Goal: Leave review/rating

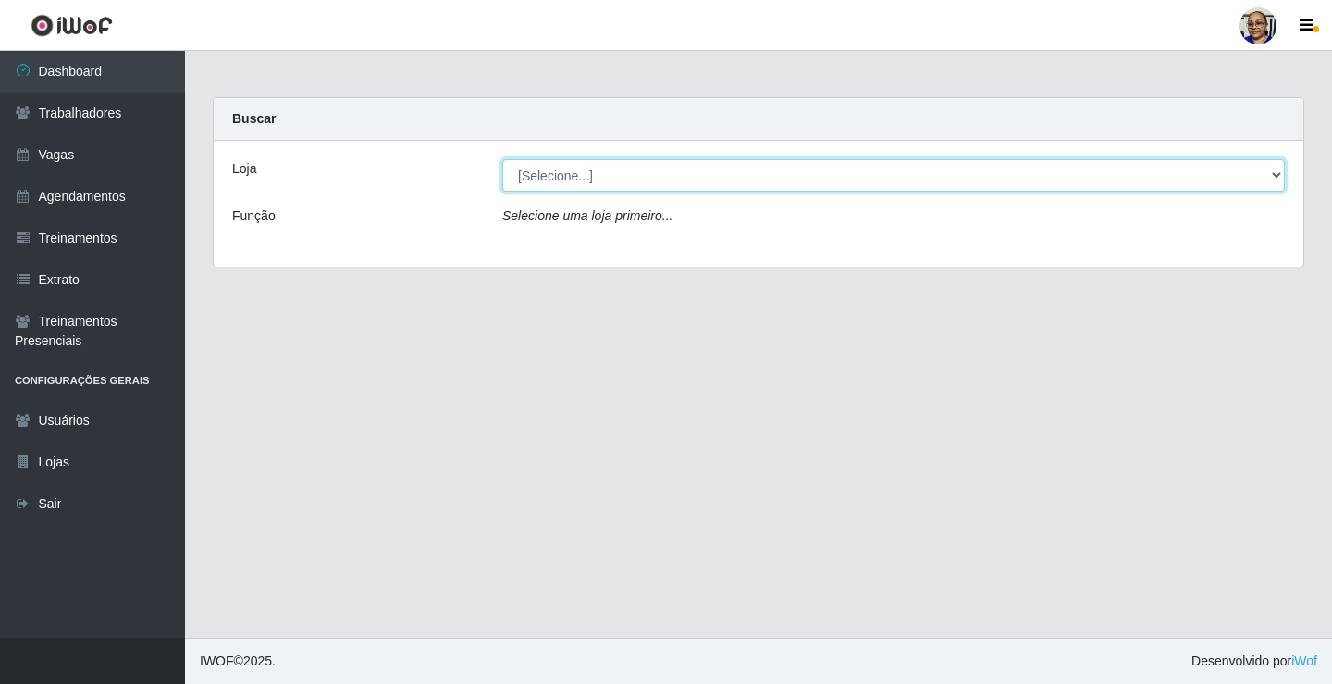
click at [1274, 179] on select "[Selecione...] Mercadinho [GEOGRAPHIC_DATA]" at bounding box center [893, 175] width 783 height 32
select select "345"
click at [502, 159] on select "[Selecione...] Mercadinho [GEOGRAPHIC_DATA]" at bounding box center [893, 175] width 783 height 32
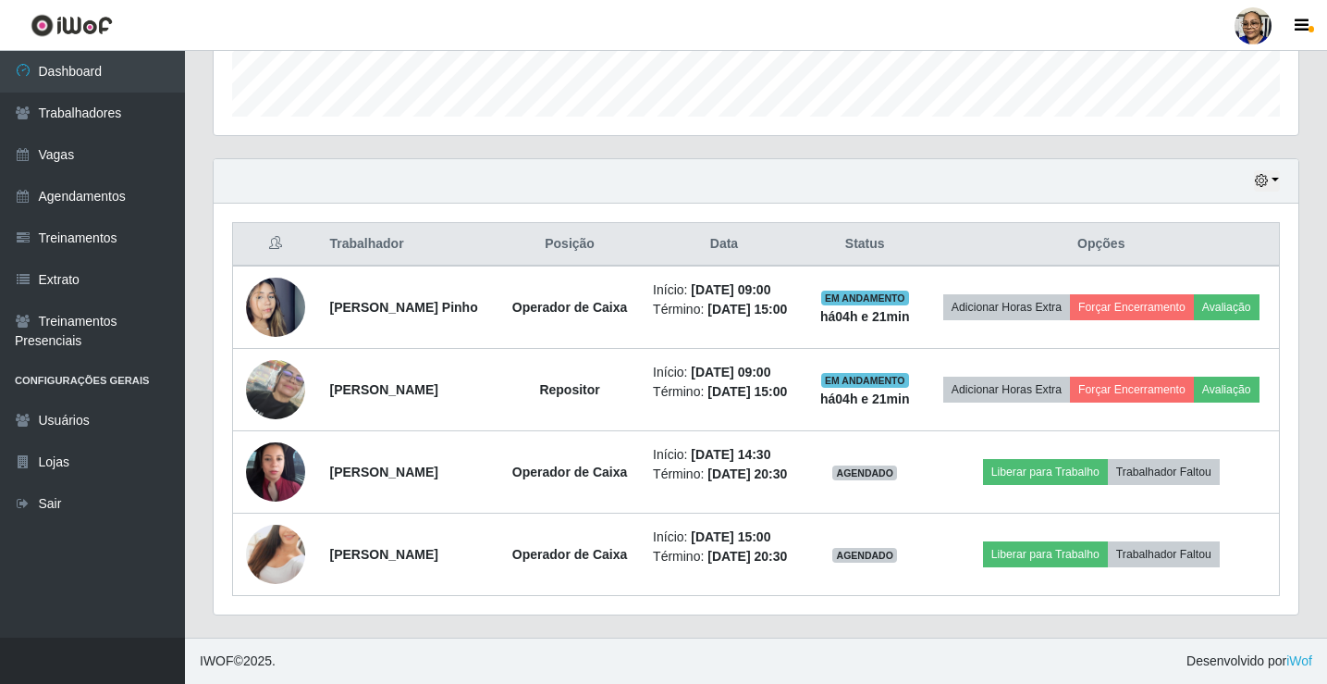
scroll to position [600, 0]
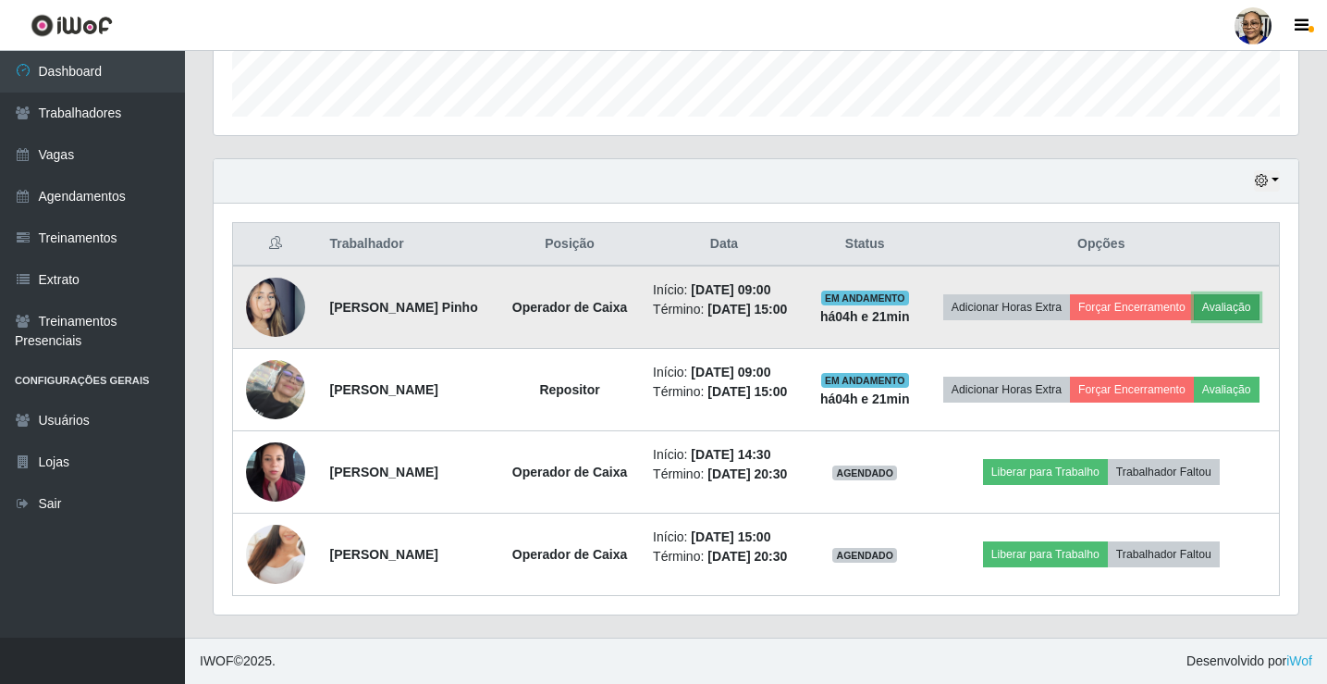
click at [1194, 294] on button "Avaliação" at bounding box center [1227, 307] width 66 height 26
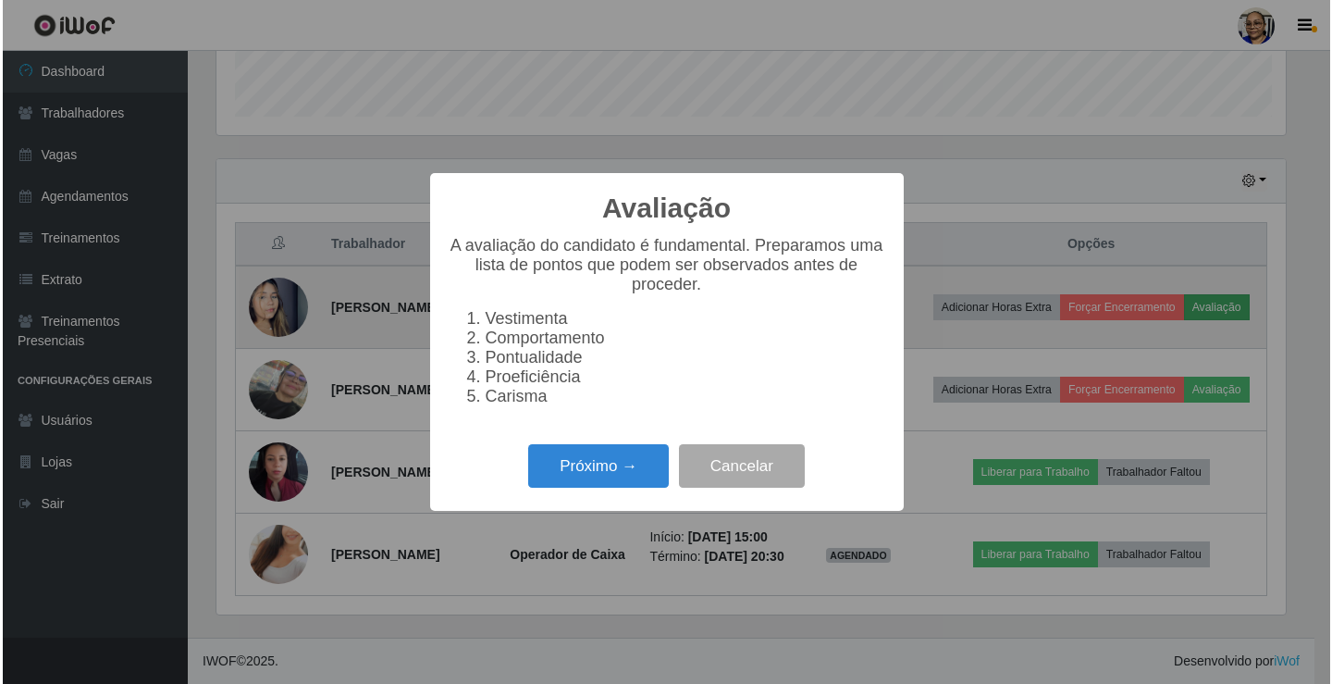
scroll to position [384, 1074]
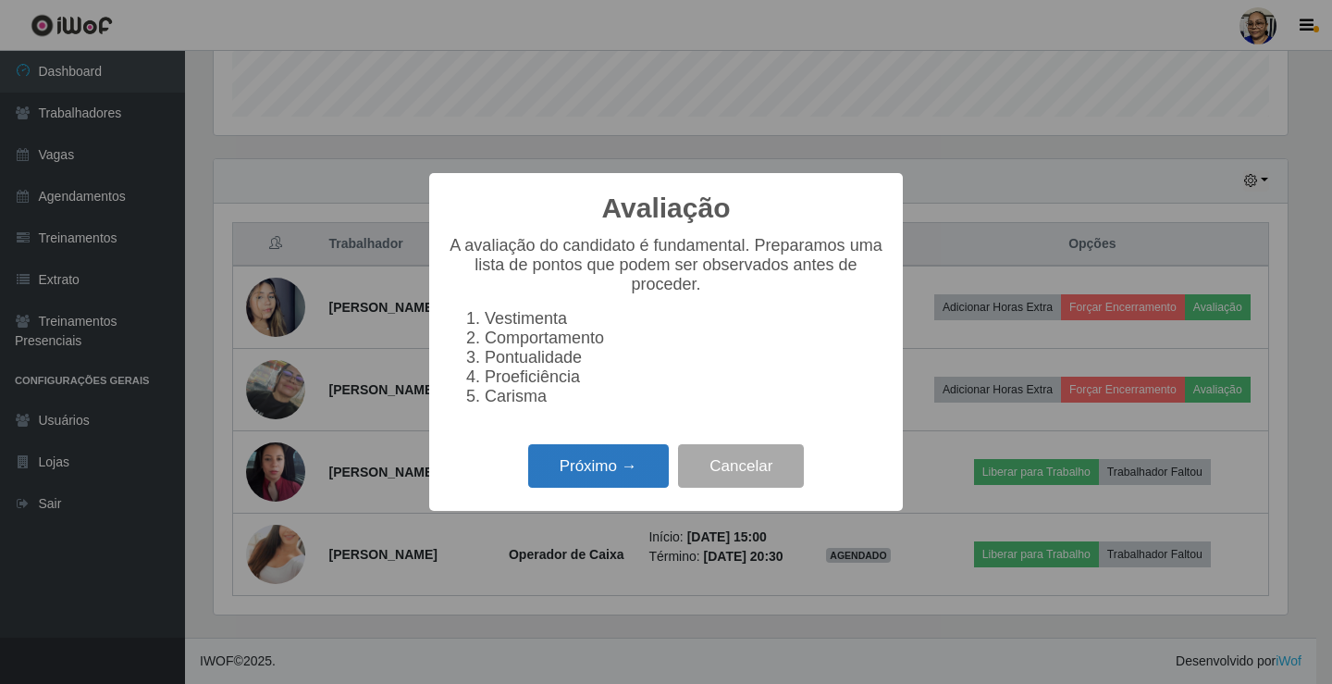
click at [608, 475] on button "Próximo →" at bounding box center [598, 465] width 141 height 43
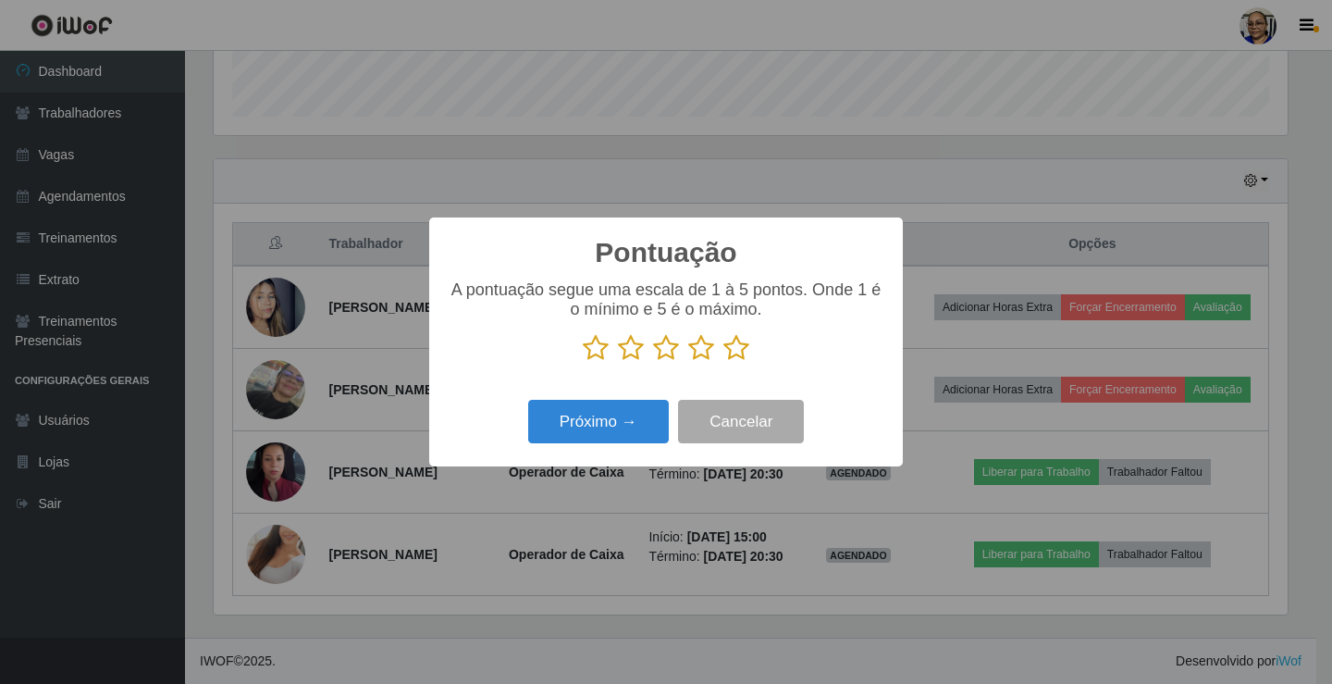
scroll to position [924651, 923961]
click at [733, 352] on icon at bounding box center [736, 348] width 26 height 28
click at [723, 362] on input "radio" at bounding box center [723, 362] width 0 height 0
click at [624, 420] on button "Próximo →" at bounding box center [598, 421] width 141 height 43
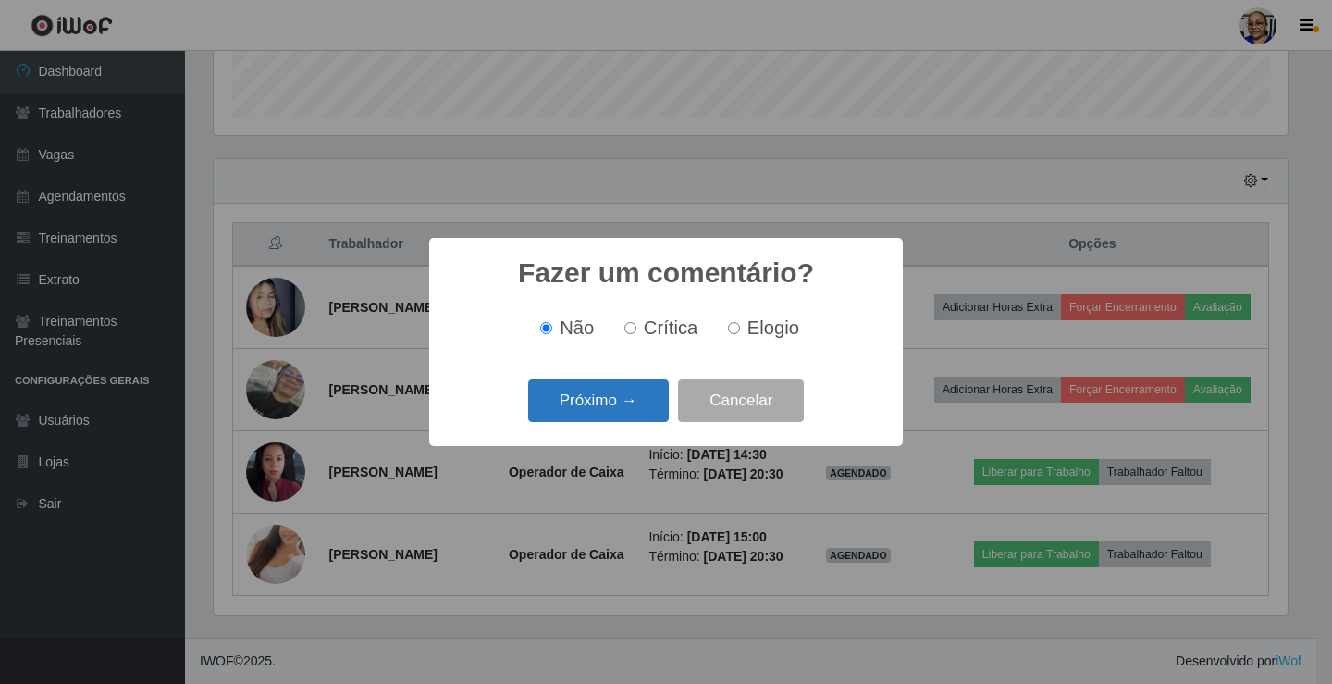
click at [638, 408] on button "Próximo →" at bounding box center [598, 400] width 141 height 43
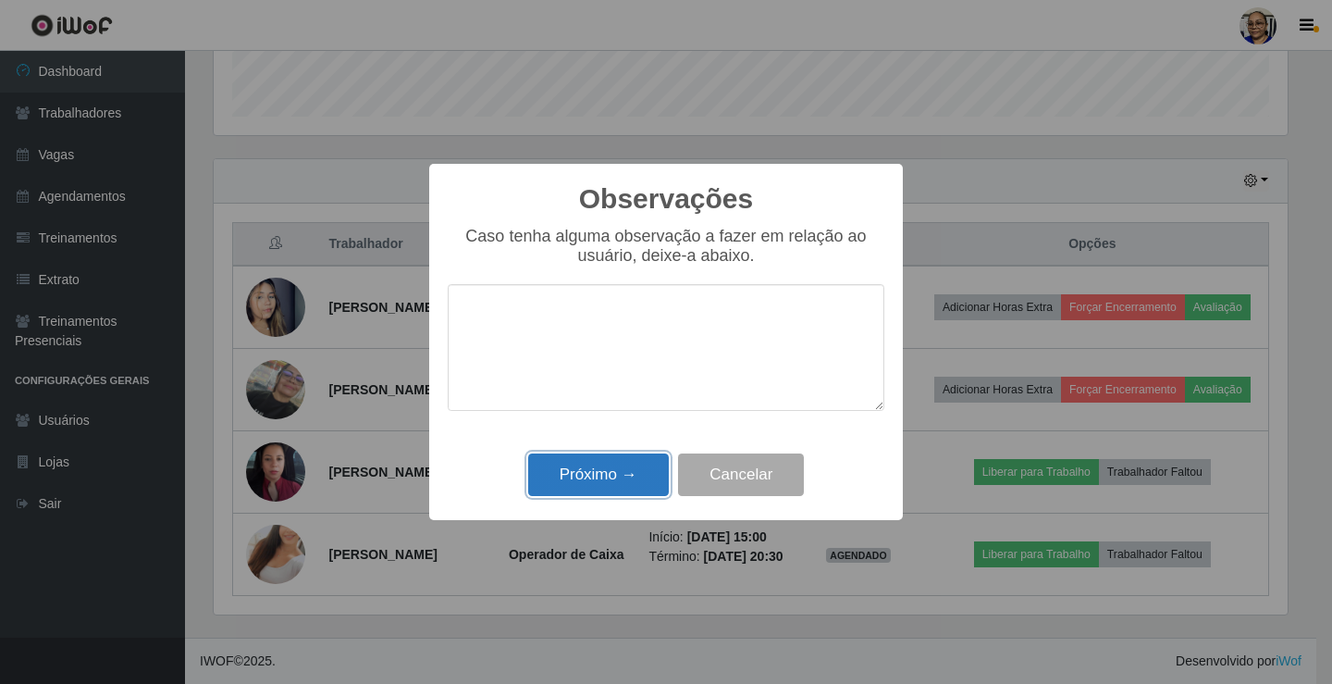
click at [622, 467] on button "Próximo →" at bounding box center [598, 474] width 141 height 43
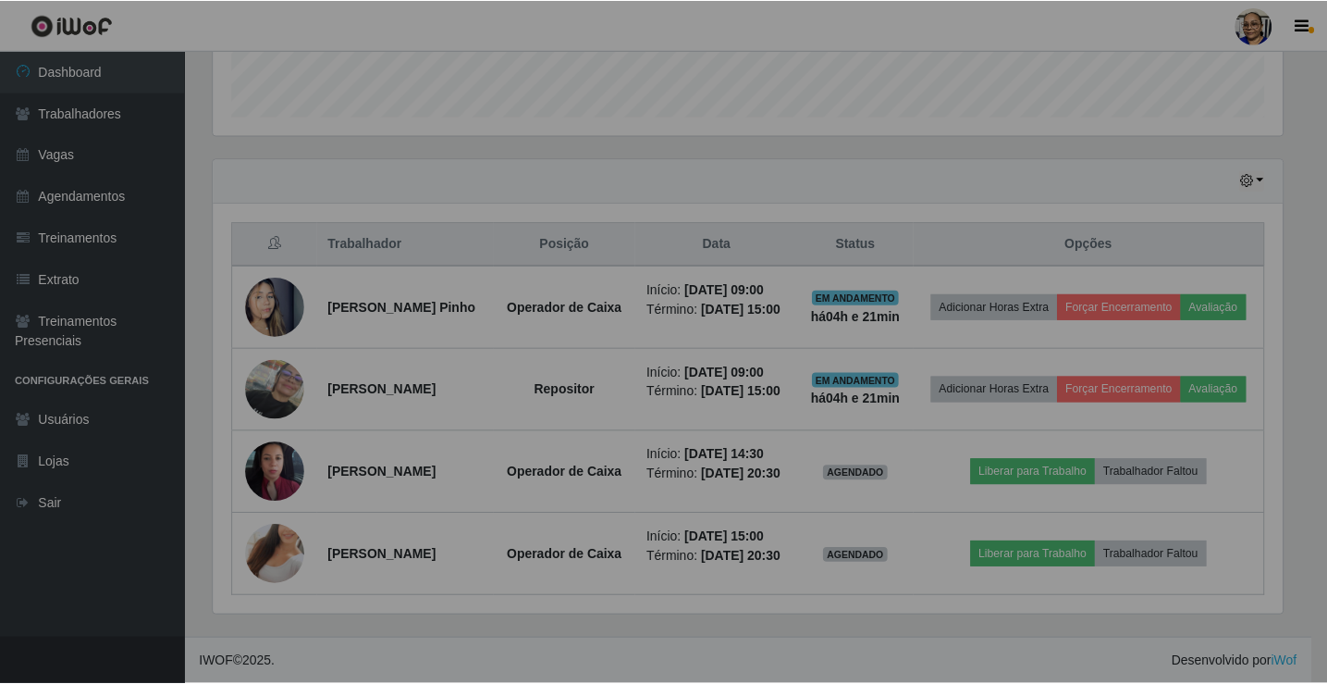
scroll to position [384, 1085]
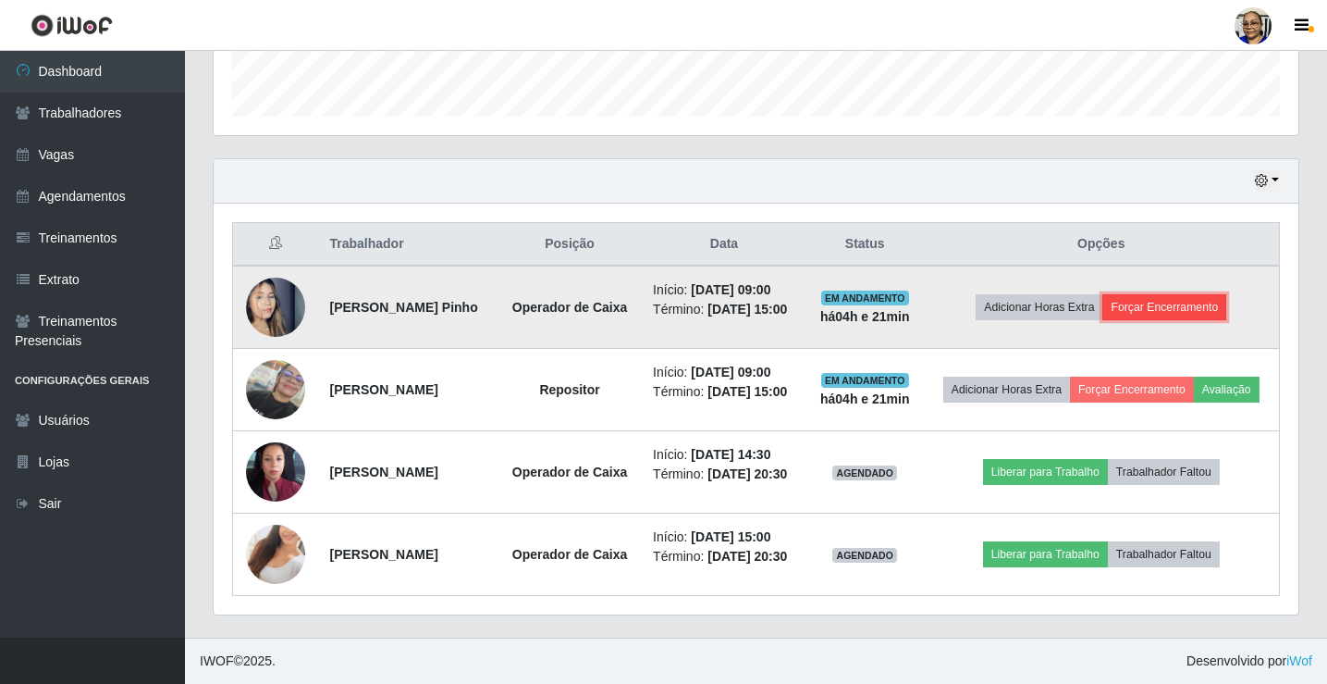
click at [1202, 294] on button "Forçar Encerramento" at bounding box center [1165, 307] width 124 height 26
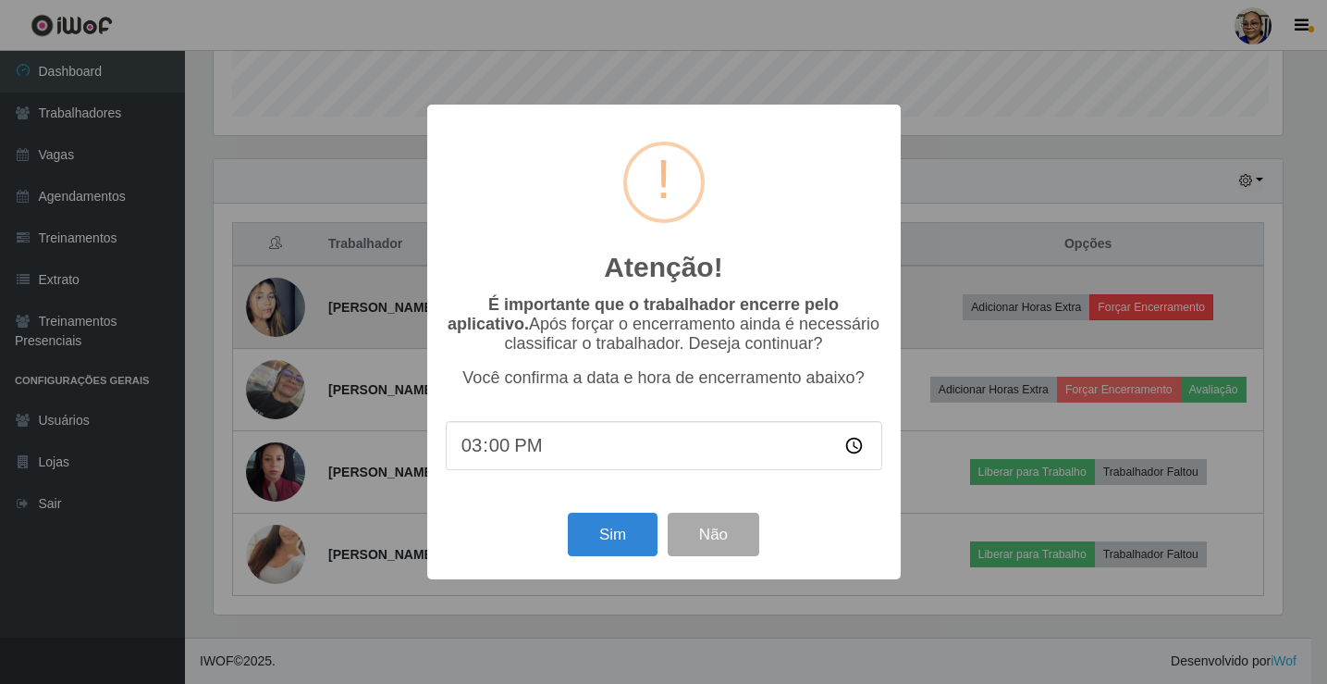
scroll to position [384, 1074]
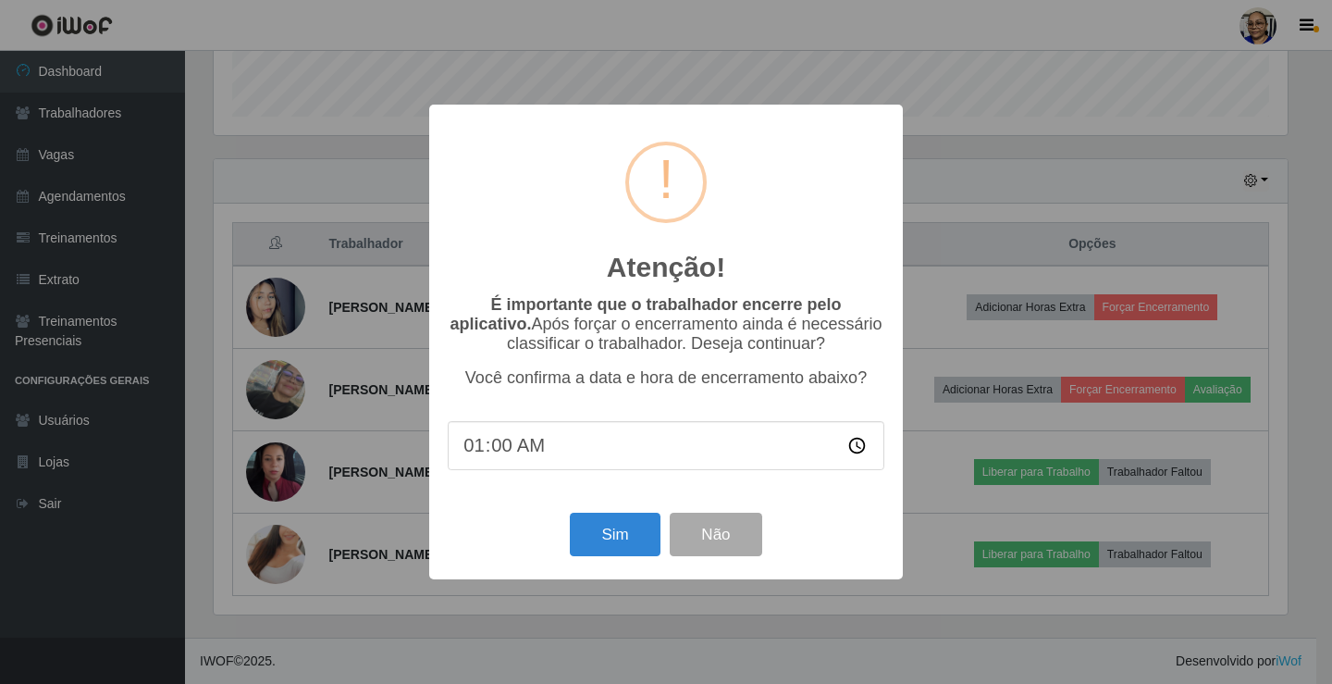
type input "13:00"
click at [612, 549] on button "Sim" at bounding box center [615, 533] width 90 height 43
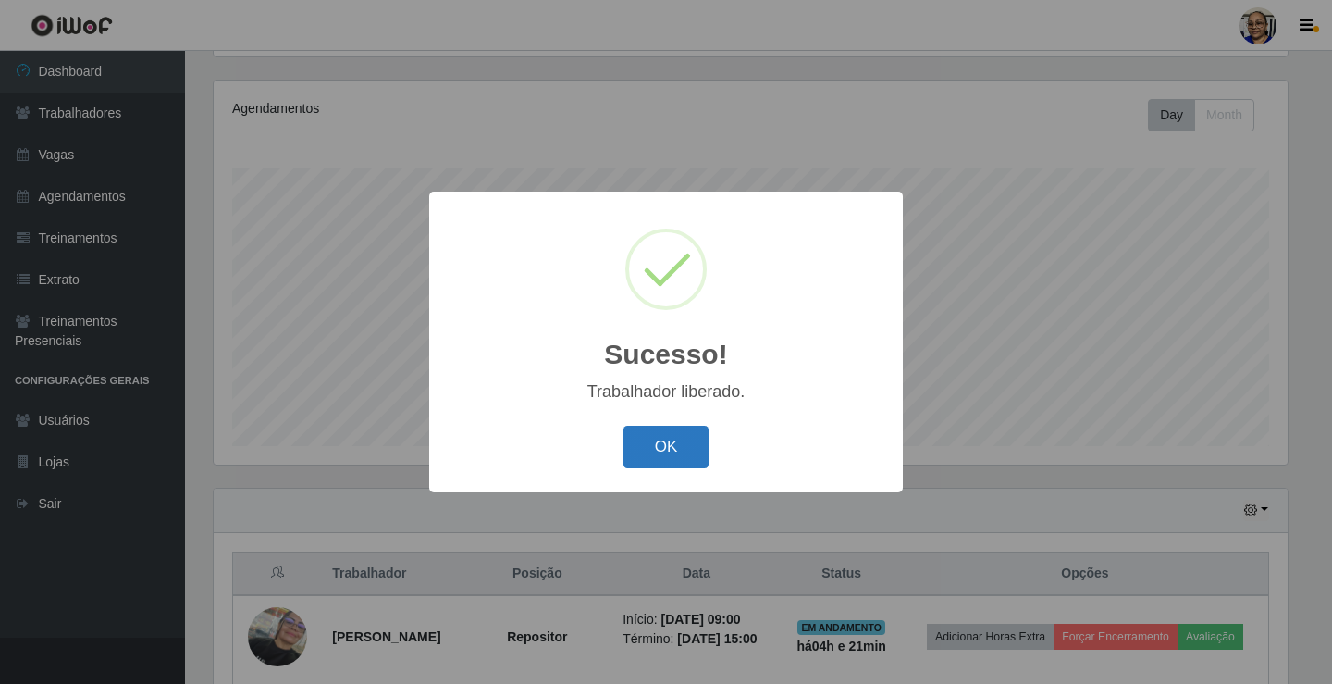
click at [673, 440] on button "OK" at bounding box center [666, 447] width 86 height 43
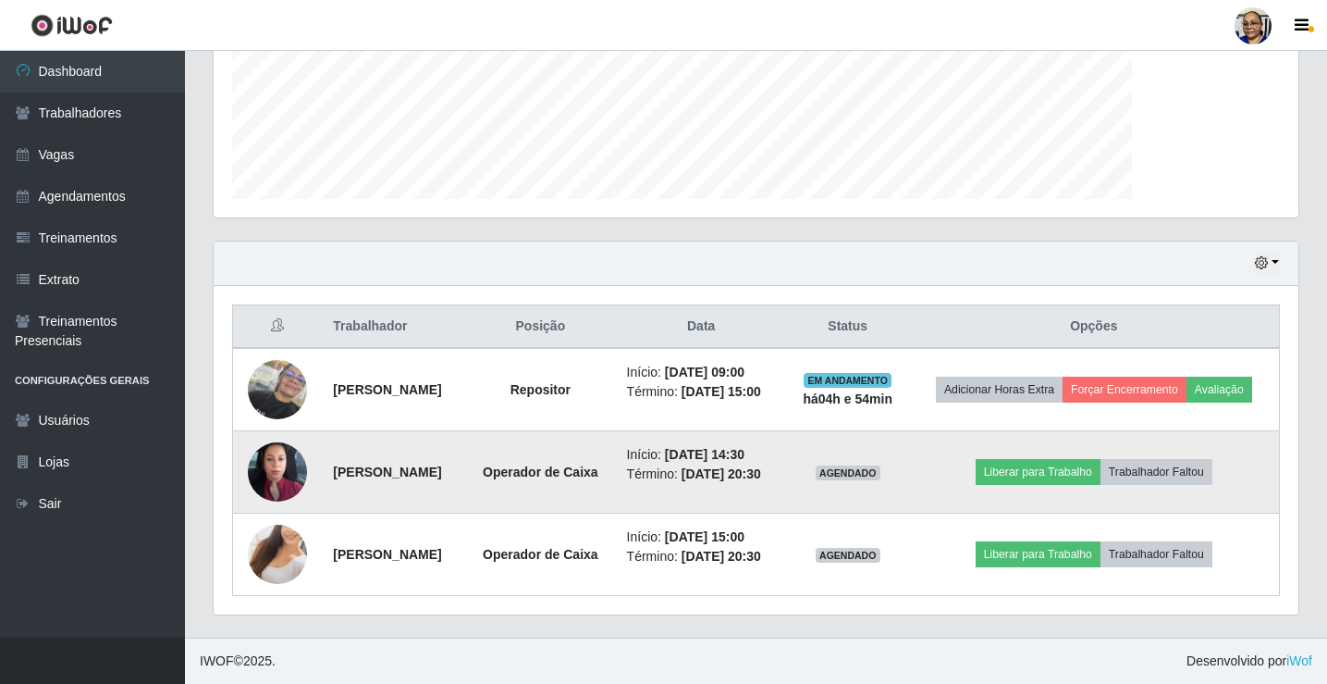
scroll to position [384, 1085]
